Goal: Task Accomplishment & Management: Manage account settings

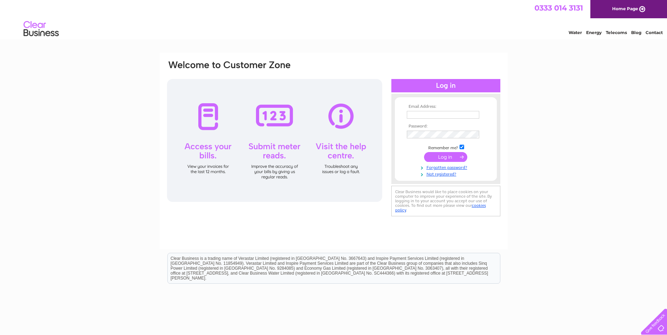
type input "davymac60@outlook.com"
click at [203, 123] on div at bounding box center [274, 140] width 215 height 123
click at [454, 155] on input "submit" at bounding box center [445, 157] width 43 height 10
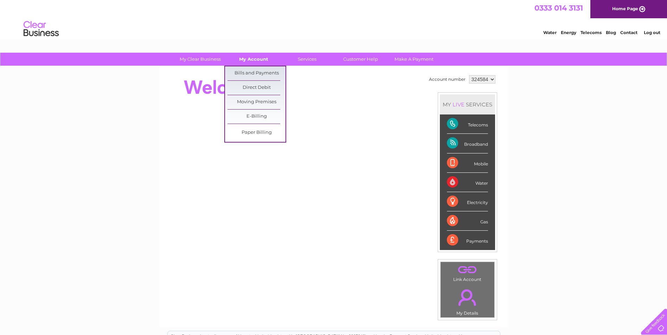
click at [258, 56] on link "My Account" at bounding box center [254, 59] width 58 height 13
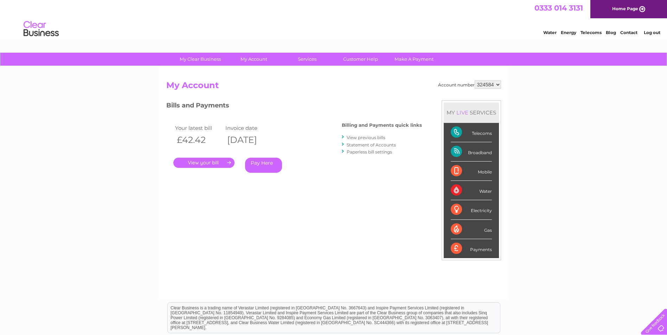
click at [220, 162] on link "." at bounding box center [203, 163] width 61 height 10
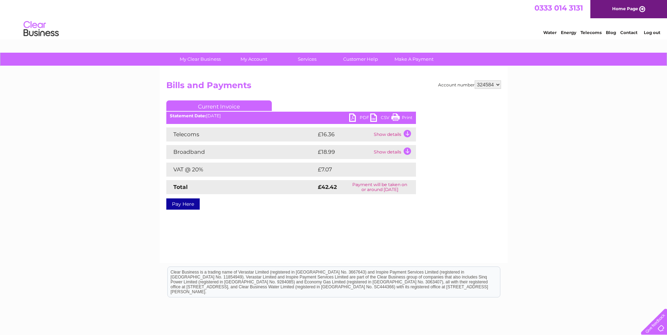
click at [403, 116] on link "Print" at bounding box center [401, 119] width 21 height 10
